Goal: Task Accomplishment & Management: Manage account settings

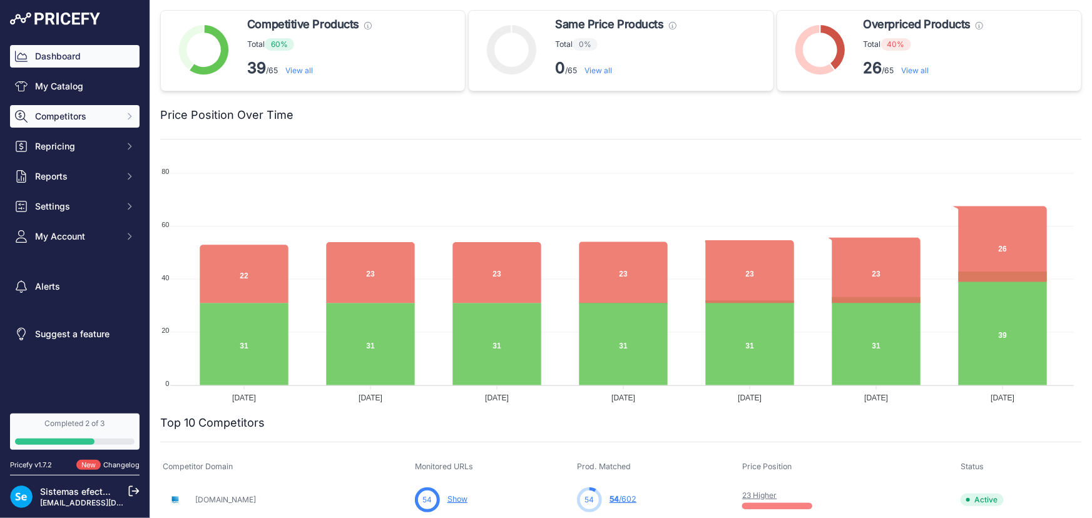
click at [81, 111] on span "Competitors" at bounding box center [76, 116] width 82 height 13
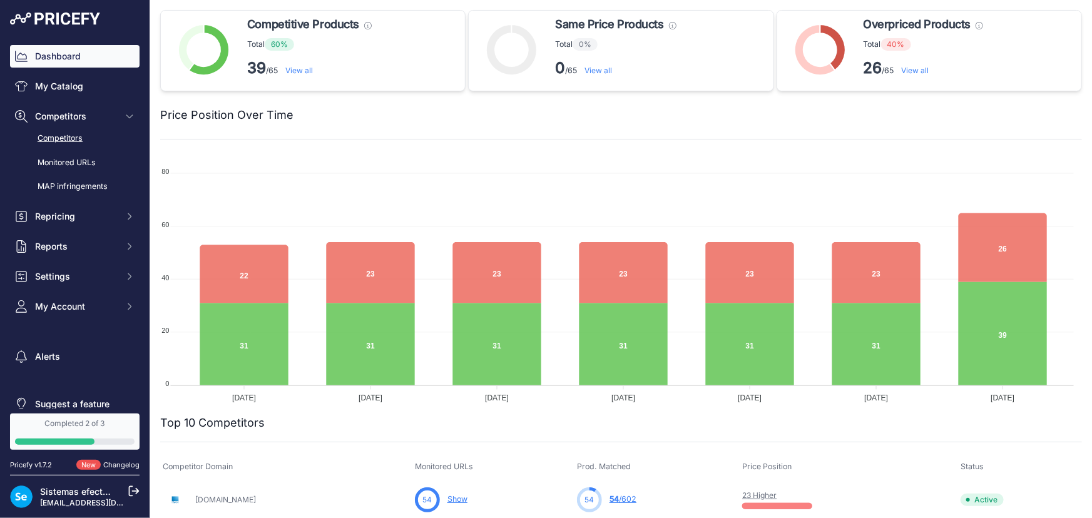
click at [80, 136] on link "Competitors" at bounding box center [75, 139] width 130 height 22
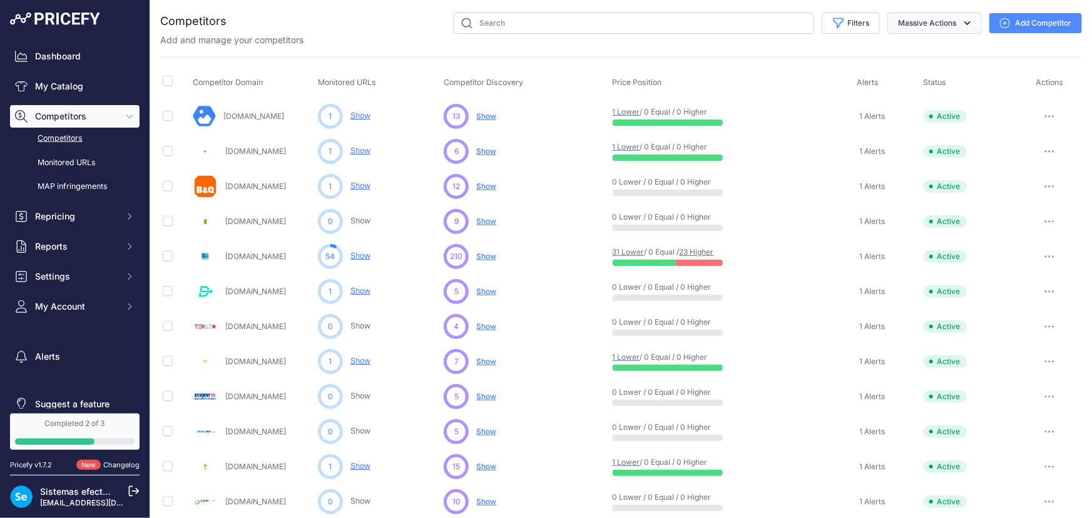
click at [951, 19] on button "Massive Actions" at bounding box center [935, 23] width 95 height 21
click at [962, 17] on icon "button" at bounding box center [968, 23] width 13 height 13
click at [967, 13] on button "Massive Actions" at bounding box center [935, 23] width 95 height 21
click at [921, 50] on span "Archive all pending approval" at bounding box center [914, 52] width 118 height 11
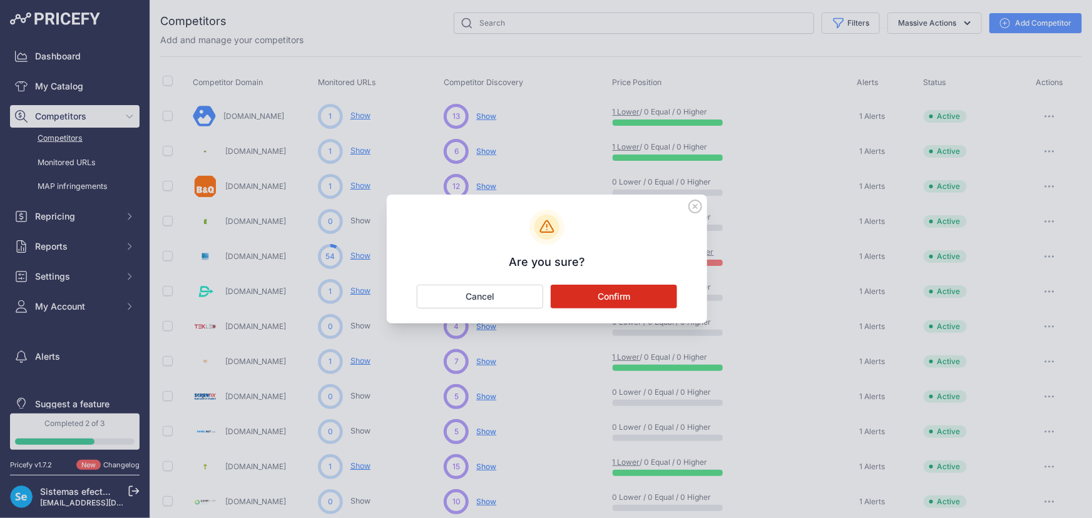
click at [613, 296] on button "Confirm" at bounding box center [614, 297] width 126 height 24
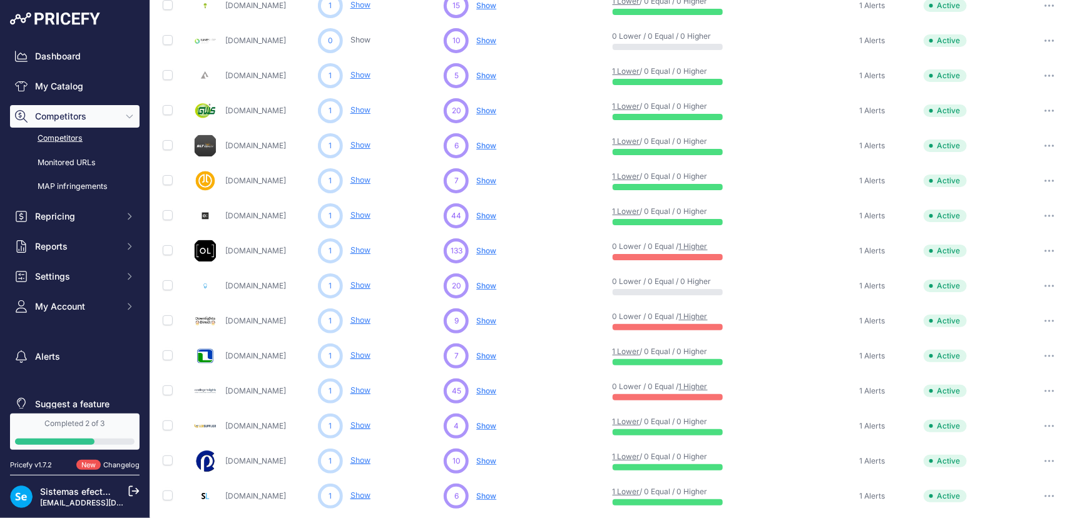
scroll to position [542, 0]
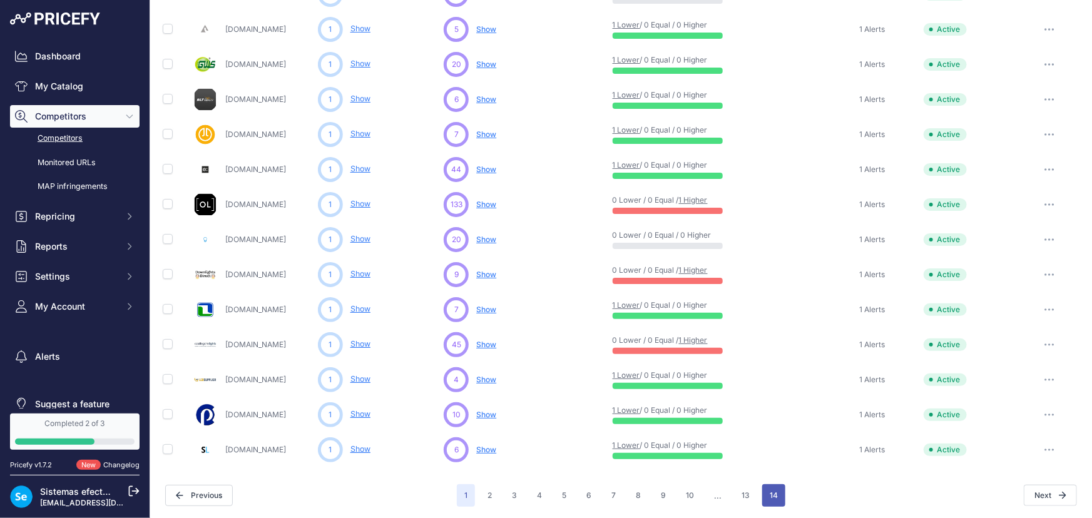
click at [766, 491] on button "14" at bounding box center [773, 496] width 23 height 23
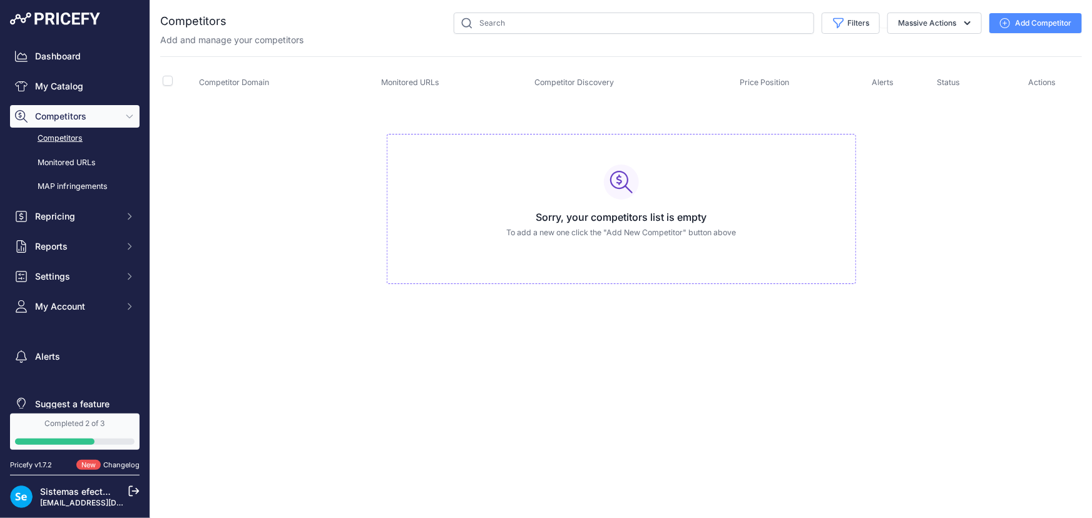
click at [73, 132] on link "Competitors" at bounding box center [75, 139] width 130 height 22
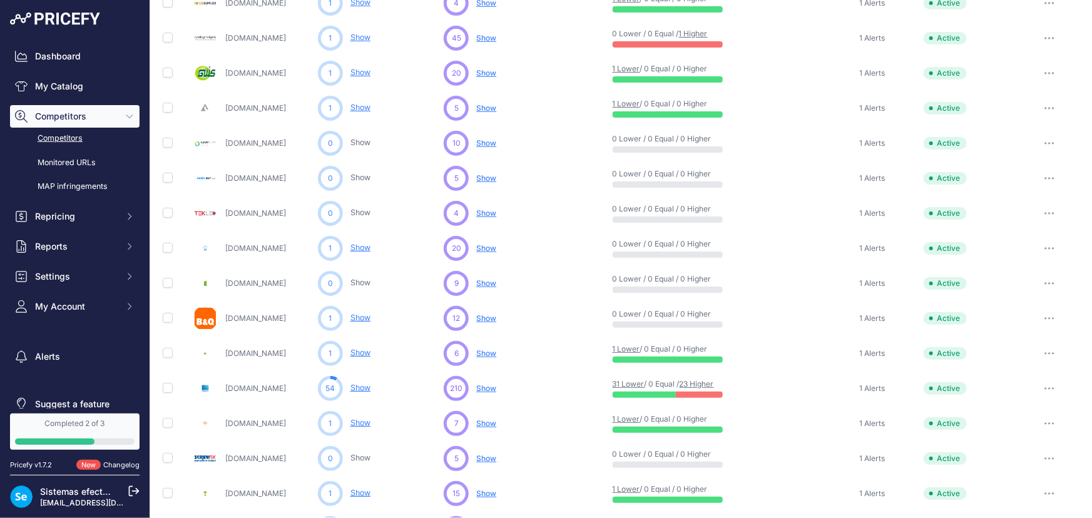
scroll to position [341, 0]
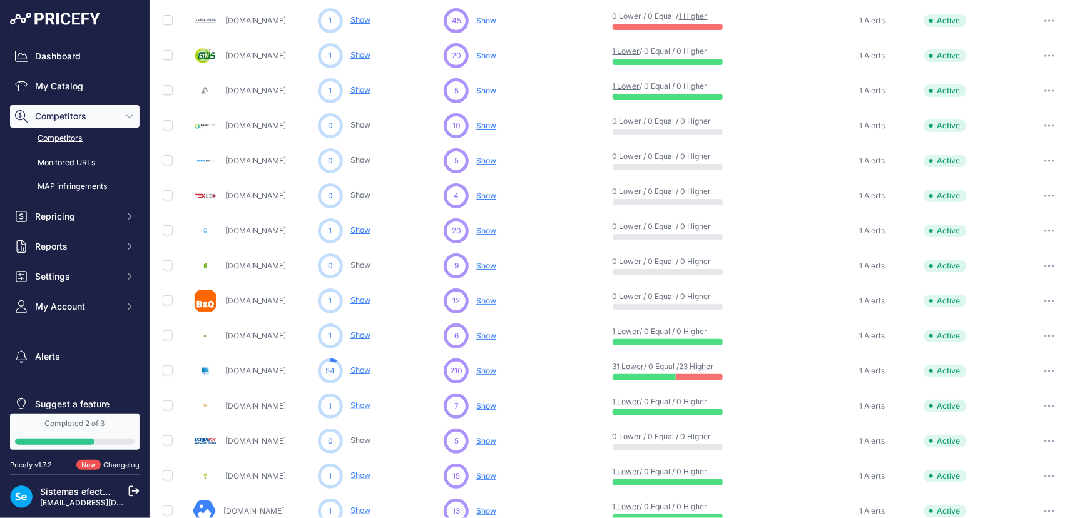
click at [485, 370] on span "Show" at bounding box center [486, 370] width 20 height 9
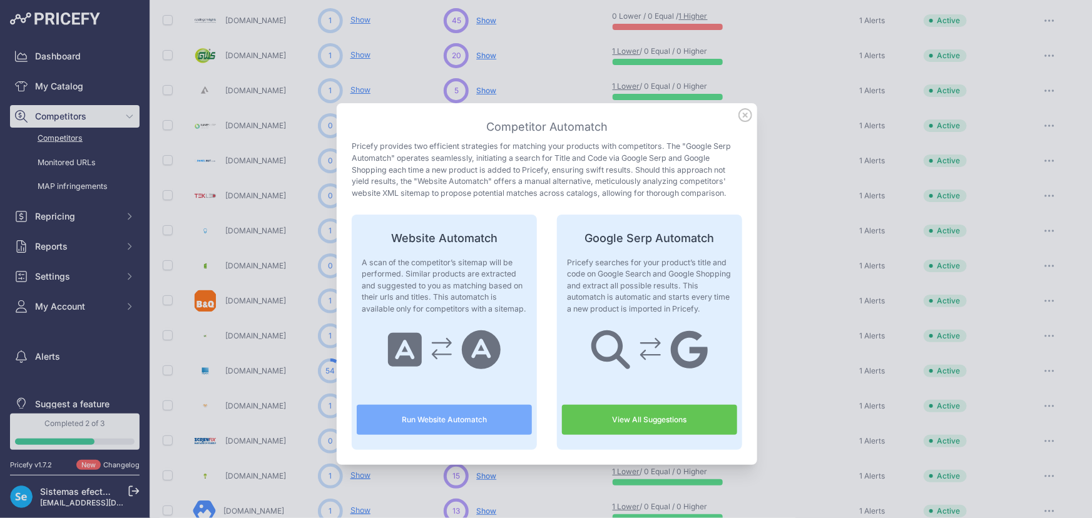
click at [413, 505] on div at bounding box center [546, 259] width 1092 height 518
click at [744, 120] on icon at bounding box center [746, 115] width 14 height 14
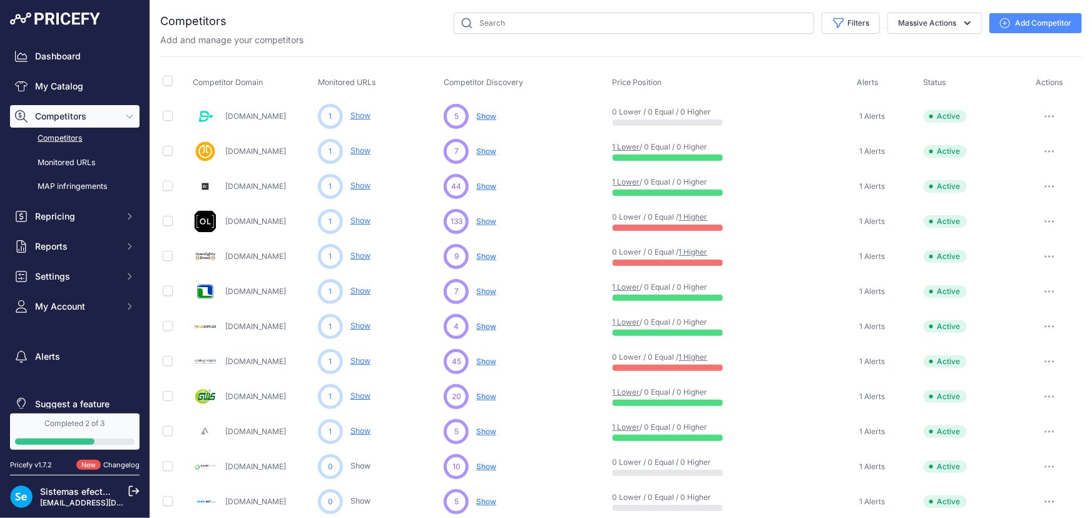
scroll to position [0, 0]
click at [83, 160] on link "Monitored URLs" at bounding box center [75, 163] width 130 height 22
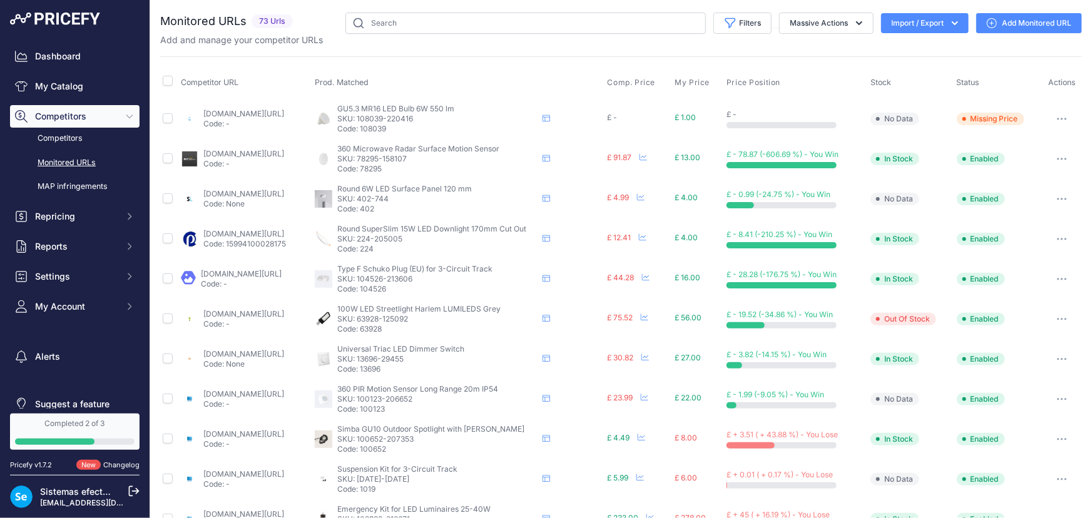
click at [259, 312] on link "budgetlight.co.uk/led-streetlight-harlem-lumileds-grey-100w-13500lm-70x140d-840…" at bounding box center [243, 313] width 81 height 9
click at [125, 485] on div "Sistemas efectoLED sistemasuk@efectoled.com" at bounding box center [75, 496] width 130 height 43
click at [131, 488] on icon at bounding box center [133, 491] width 11 height 11
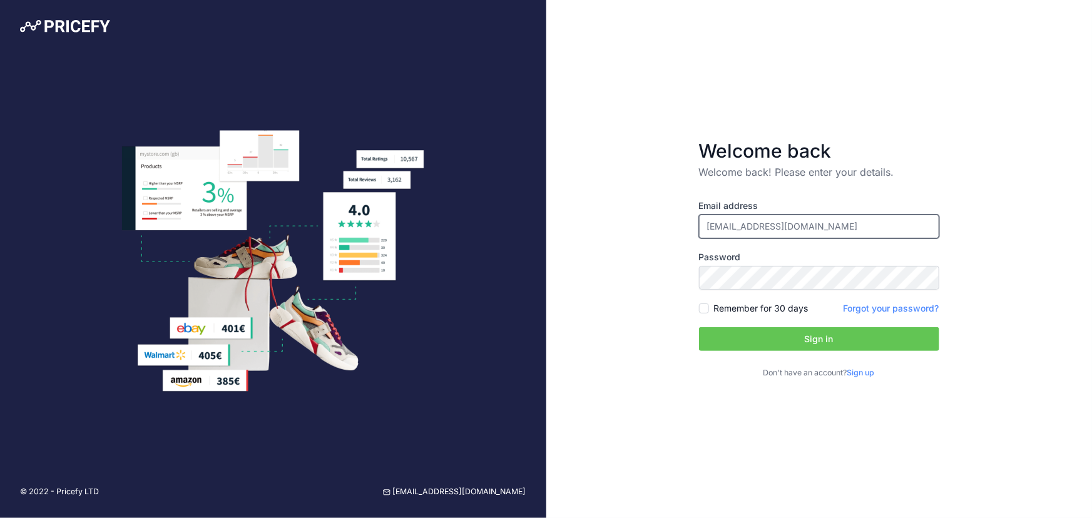
click at [776, 235] on input "[EMAIL_ADDRESS][DOMAIN_NAME]" at bounding box center [819, 227] width 240 height 24
type input "[EMAIL_ADDRESS][DOMAIN_NAME]"
click at [825, 332] on button "Sign in" at bounding box center [819, 339] width 240 height 24
